Goal: Task Accomplishment & Management: Manage account settings

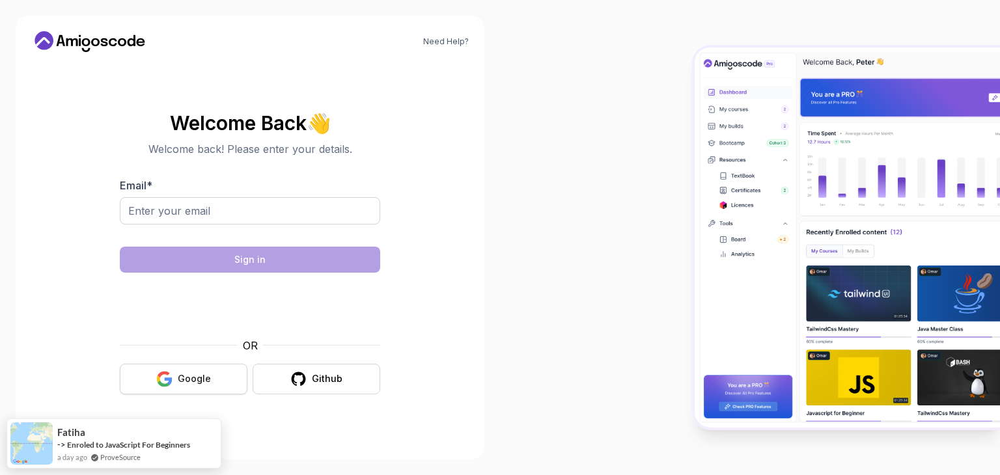
click at [200, 378] on div "Google" at bounding box center [194, 378] width 33 height 13
click at [187, 370] on button "Google" at bounding box center [184, 379] width 128 height 31
click at [696, 130] on body "Need Help? Welcome Back 👋 Welcome back! Please enter your details. Email * Sign…" at bounding box center [500, 237] width 1000 height 475
click at [193, 378] on div "Google" at bounding box center [194, 378] width 33 height 13
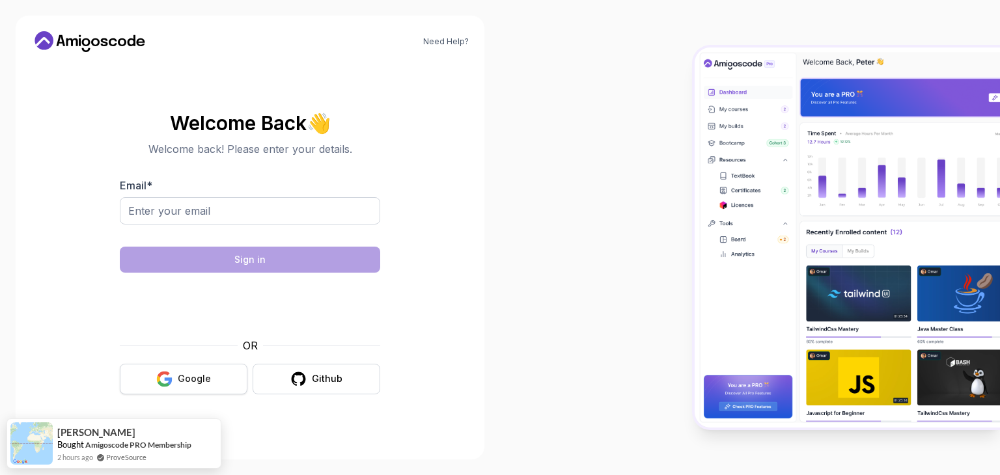
click at [211, 370] on button "Google" at bounding box center [184, 379] width 128 height 31
drag, startPoint x: 178, startPoint y: 409, endPoint x: 201, endPoint y: 383, distance: 34.6
click at [201, 383] on div "Welcome Back 👋 Welcome back! Please enter your details. Email * Sign in OR Goog…" at bounding box center [249, 252] width 437 height 381
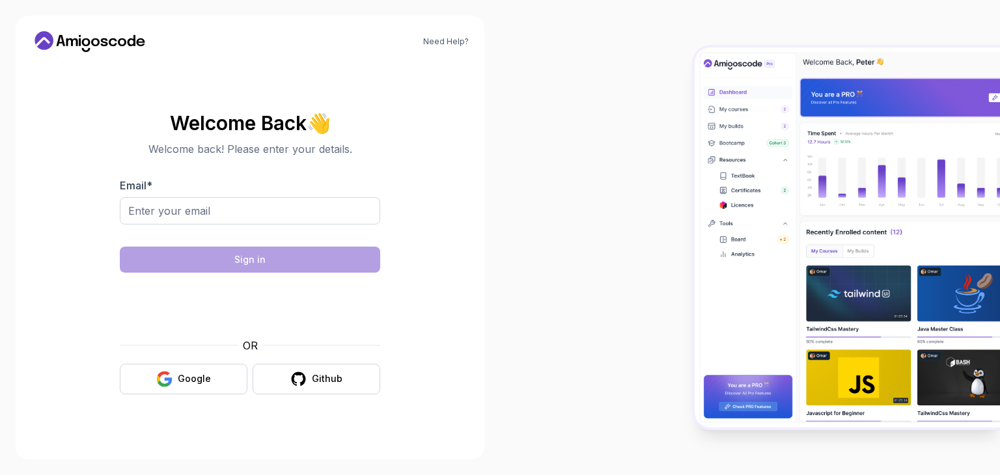
click at [198, 374] on div "Google" at bounding box center [194, 378] width 33 height 13
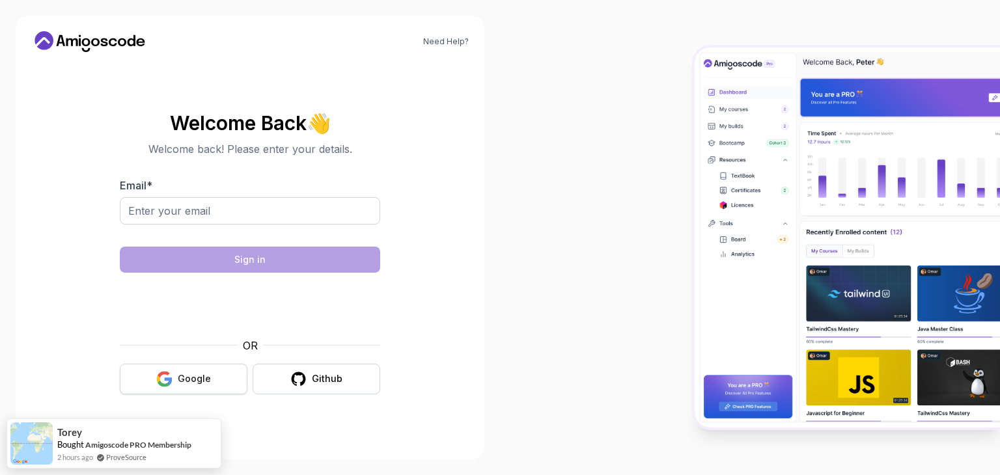
click at [198, 378] on div "Google" at bounding box center [194, 378] width 33 height 13
